Goal: Information Seeking & Learning: Learn about a topic

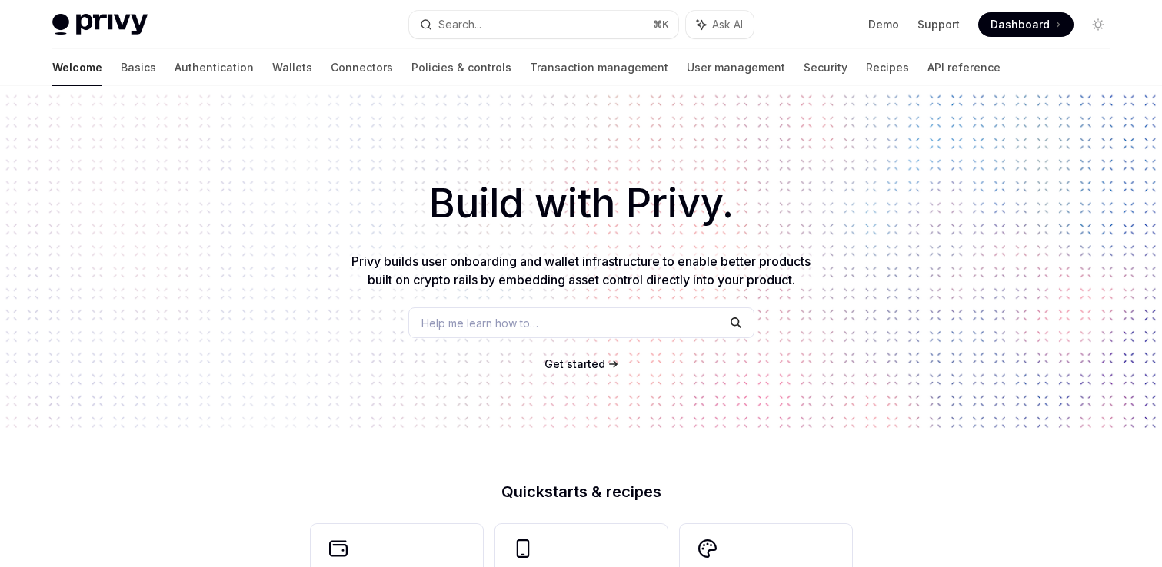
click at [584, 368] on span "Get started" at bounding box center [574, 364] width 61 height 13
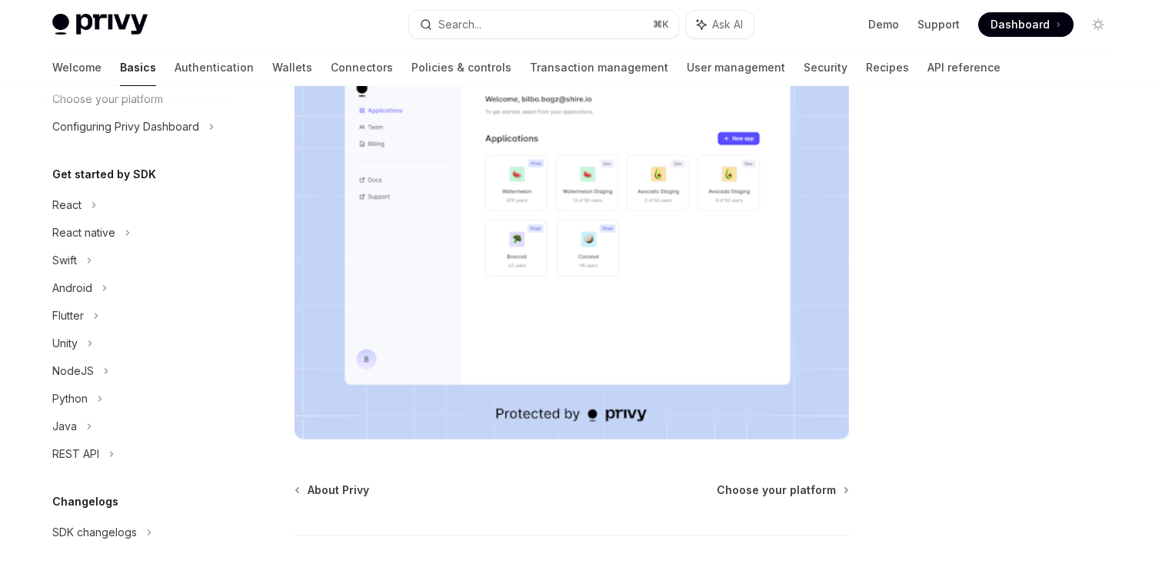
scroll to position [398, 0]
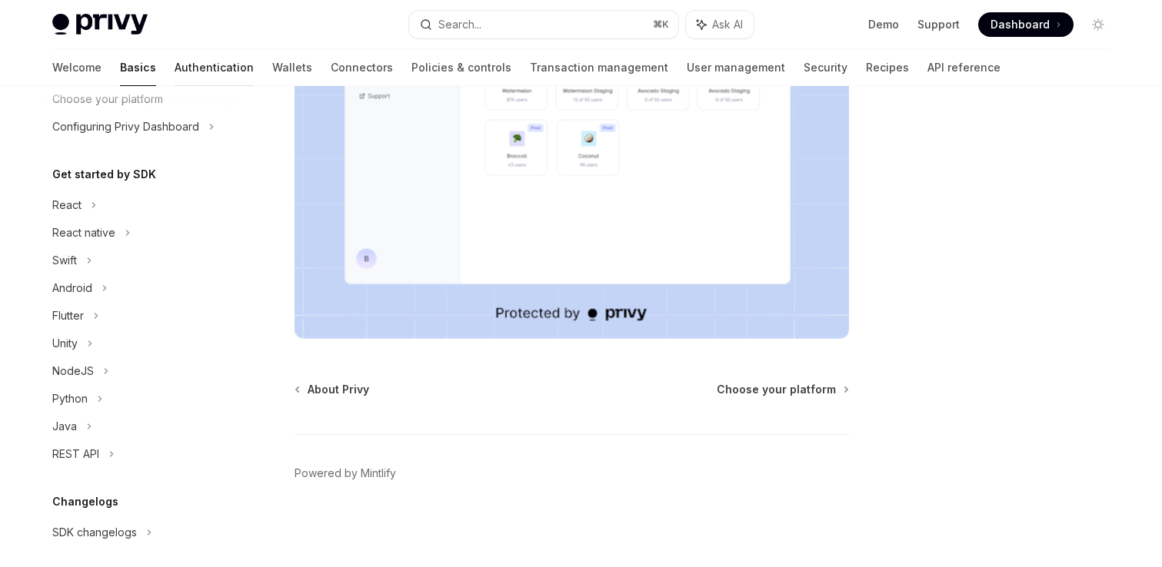
click at [175, 72] on link "Authentication" at bounding box center [214, 67] width 79 height 37
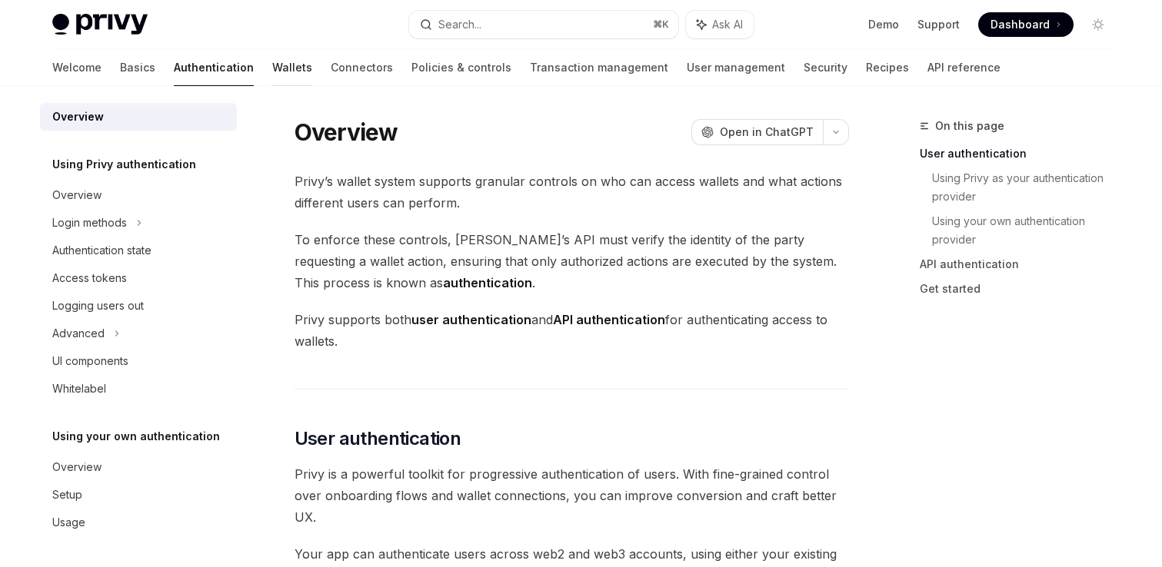
click at [272, 72] on link "Wallets" at bounding box center [292, 67] width 40 height 37
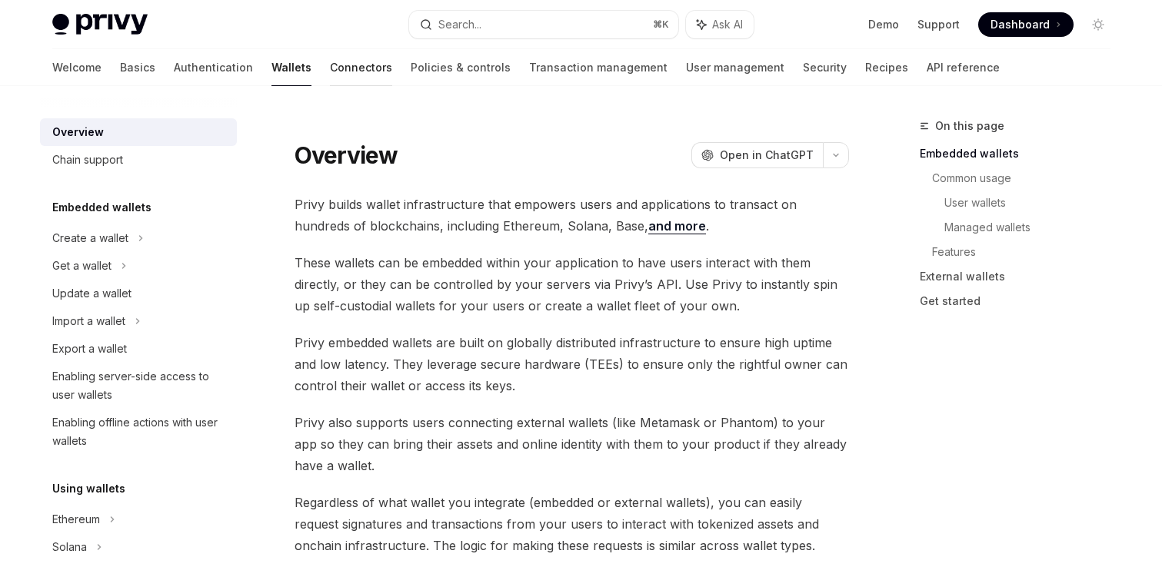
click at [330, 61] on link "Connectors" at bounding box center [361, 67] width 62 height 37
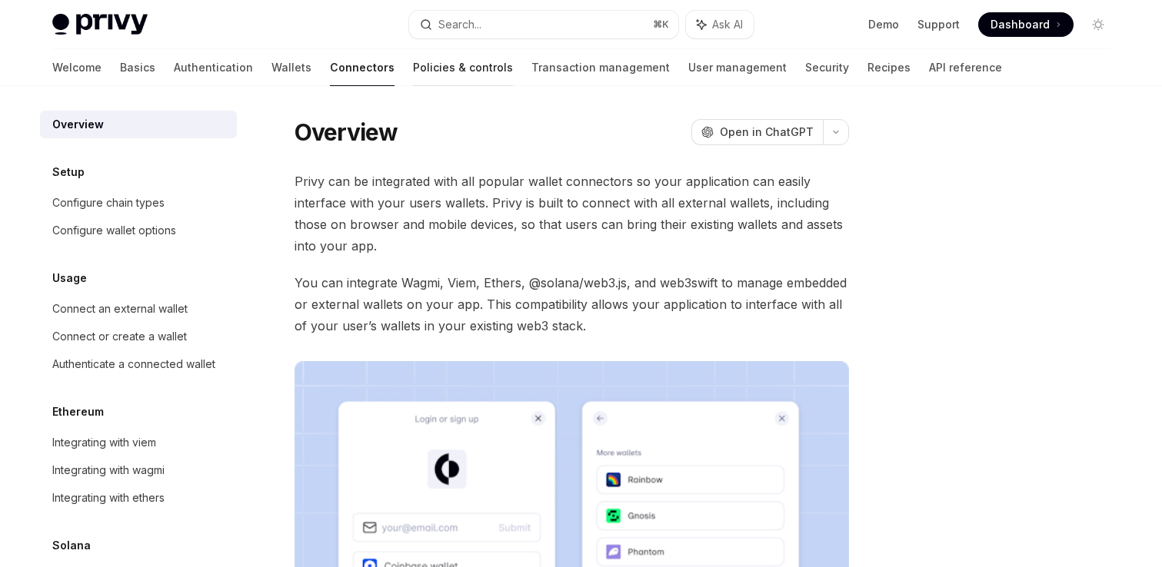
click at [413, 72] on link "Policies & controls" at bounding box center [463, 67] width 100 height 37
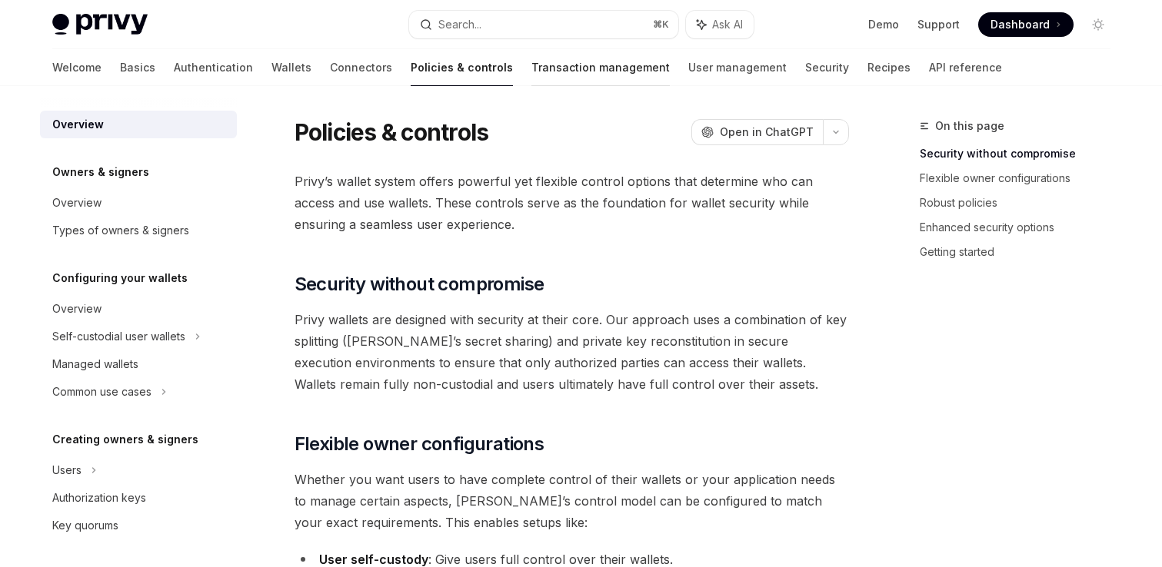
click at [531, 67] on link "Transaction management" at bounding box center [600, 67] width 138 height 37
type textarea "*"
